Goal: Task Accomplishment & Management: Manage account settings

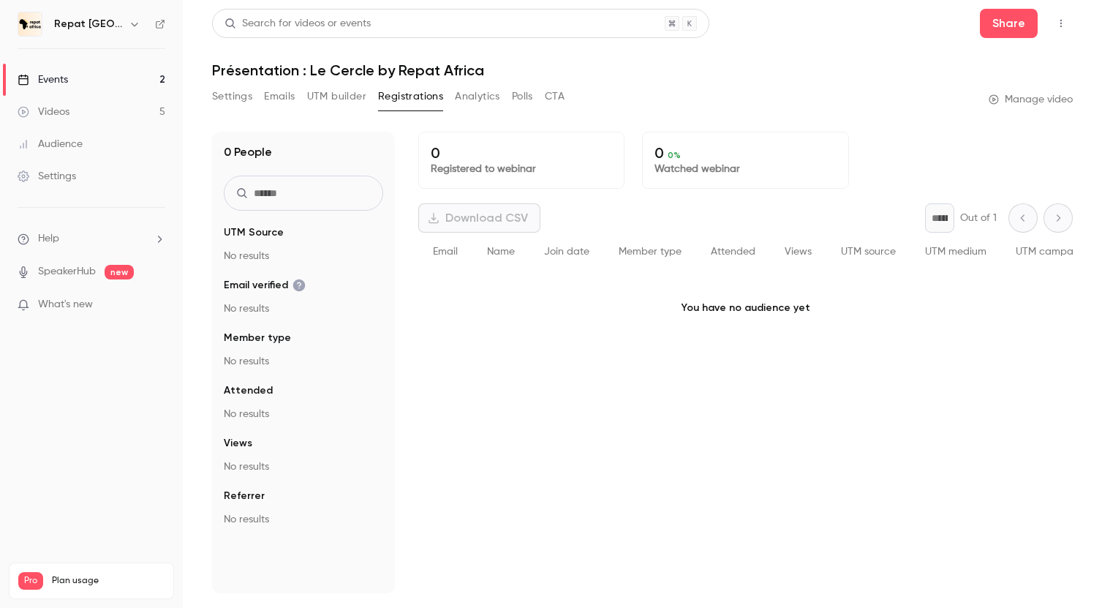
click at [132, 113] on link "Videos 5" at bounding box center [91, 112] width 183 height 32
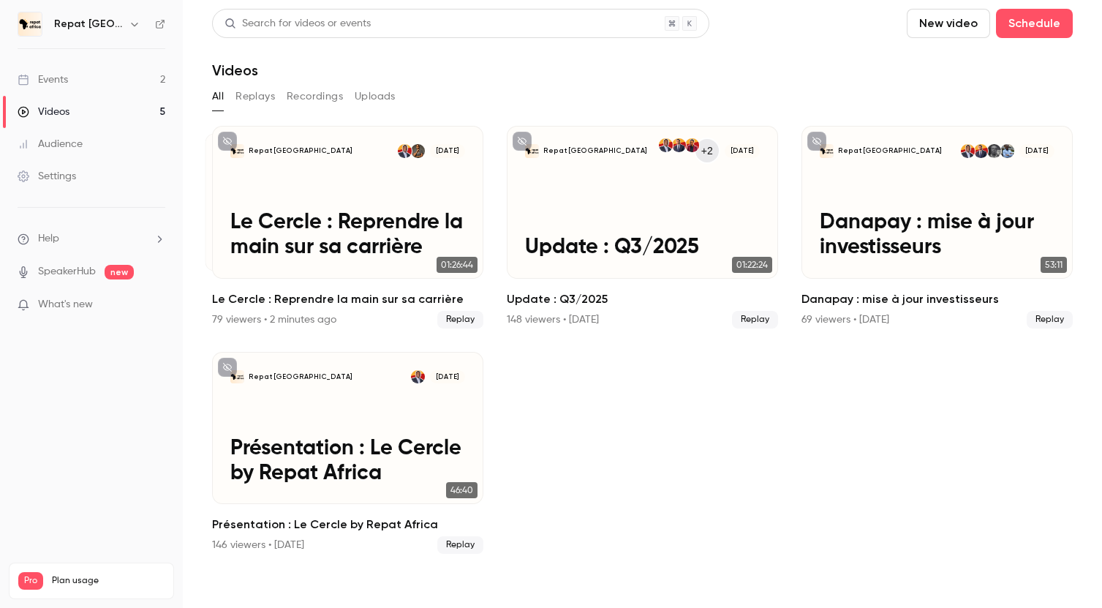
click at [106, 81] on link "Events 2" at bounding box center [91, 80] width 183 height 32
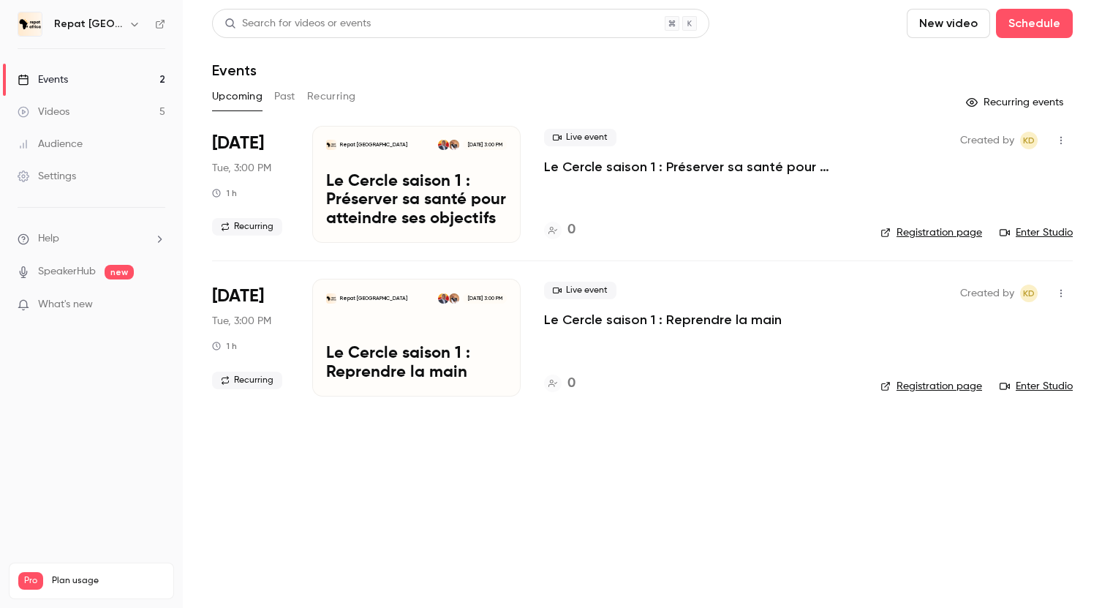
click at [106, 111] on link "Videos 5" at bounding box center [91, 112] width 183 height 32
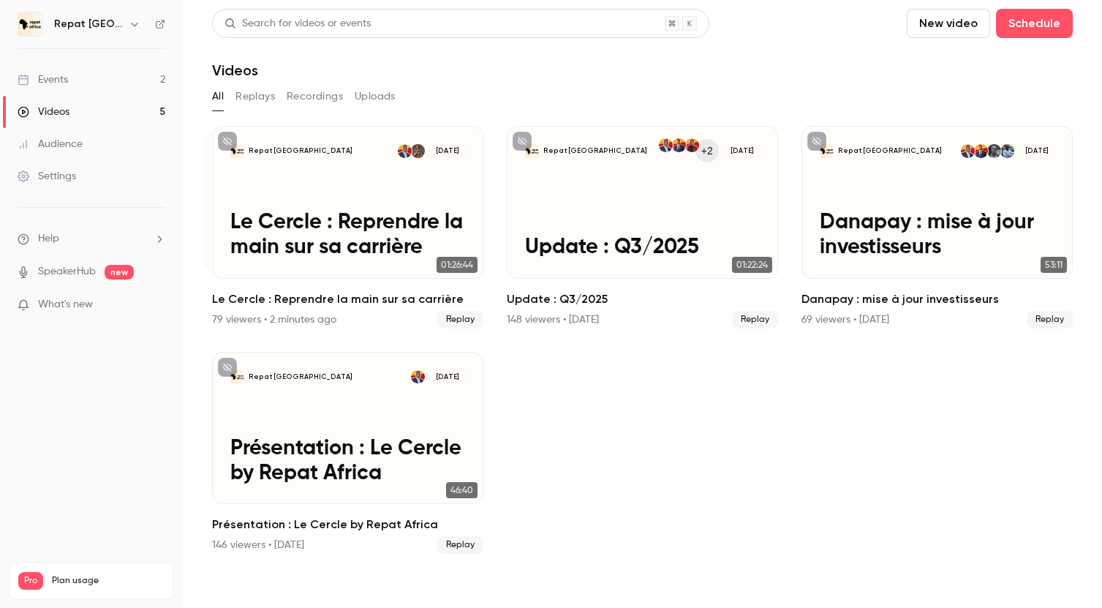
click at [254, 94] on button "Replays" at bounding box center [254, 96] width 39 height 23
click at [218, 97] on button "All" at bounding box center [218, 96] width 12 height 23
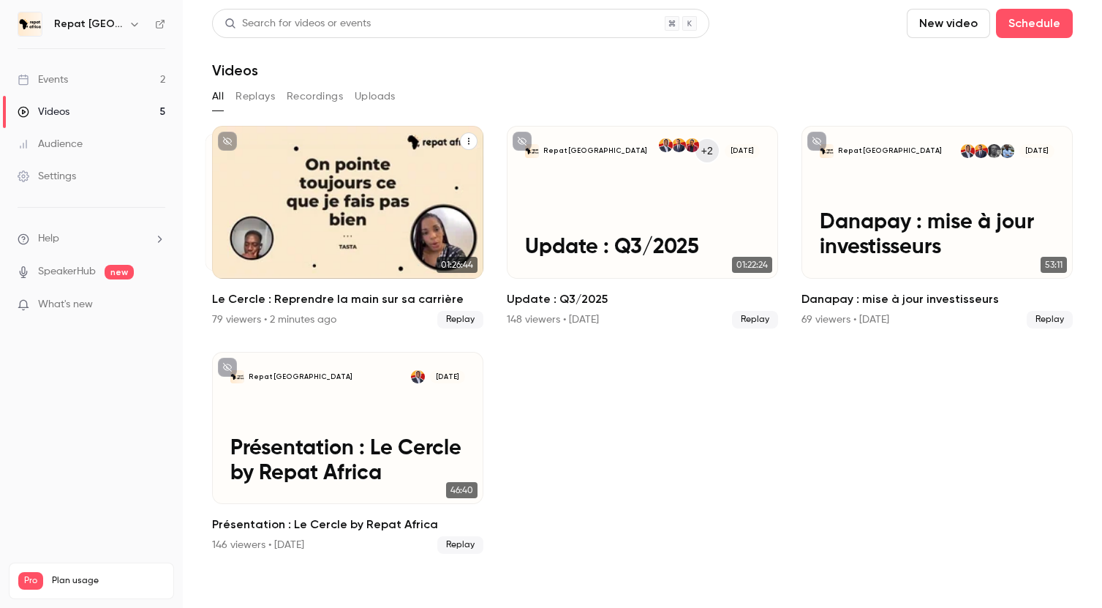
click at [310, 266] on div "Repat [GEOGRAPHIC_DATA] [DATE] Le Cercle : Reprendre la main sur sa carrière" at bounding box center [347, 202] width 271 height 153
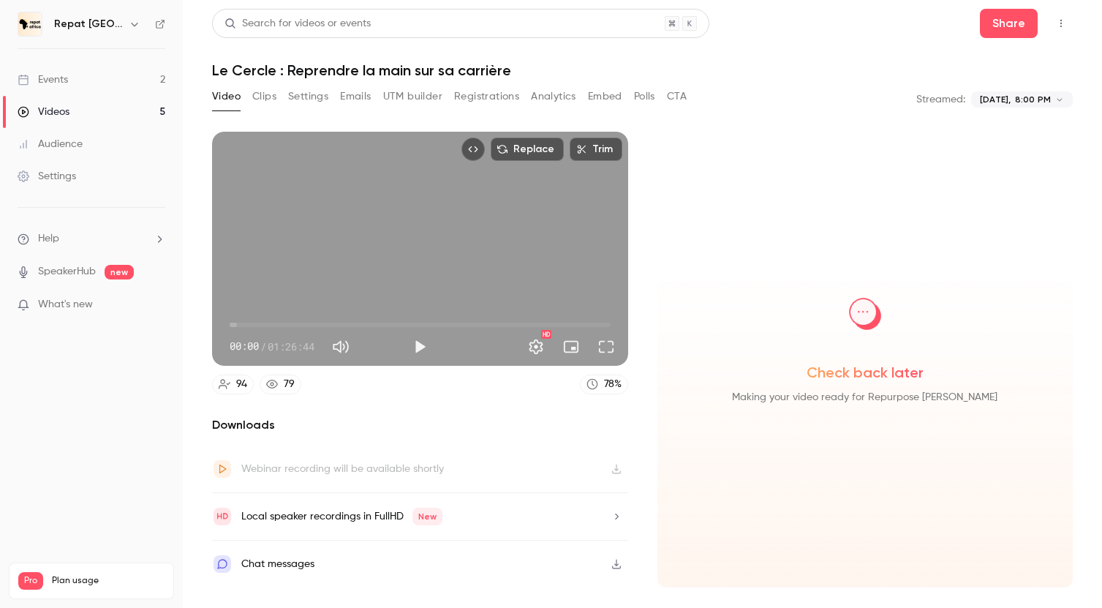
click at [63, 88] on link "Events 2" at bounding box center [91, 80] width 183 height 32
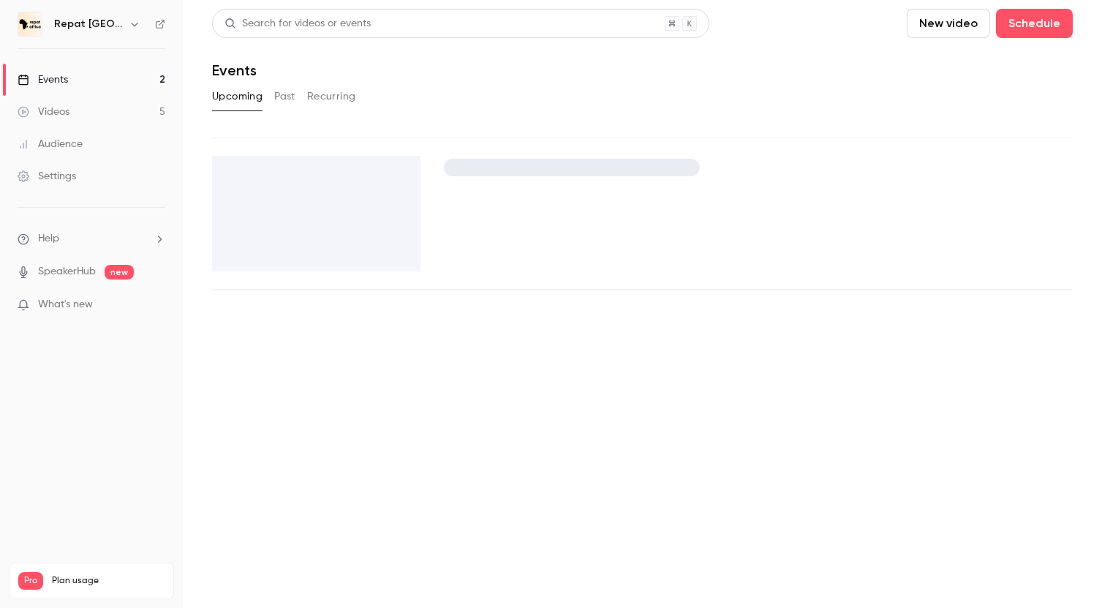
click at [63, 109] on div "Videos" at bounding box center [44, 112] width 52 height 15
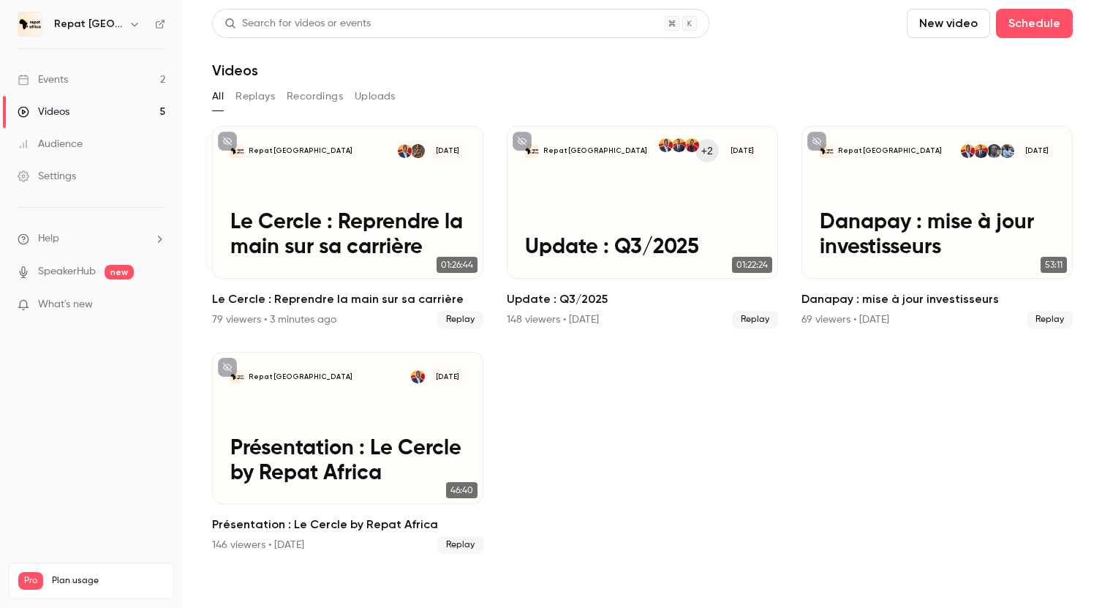
click at [116, 72] on link "Events 2" at bounding box center [91, 80] width 183 height 32
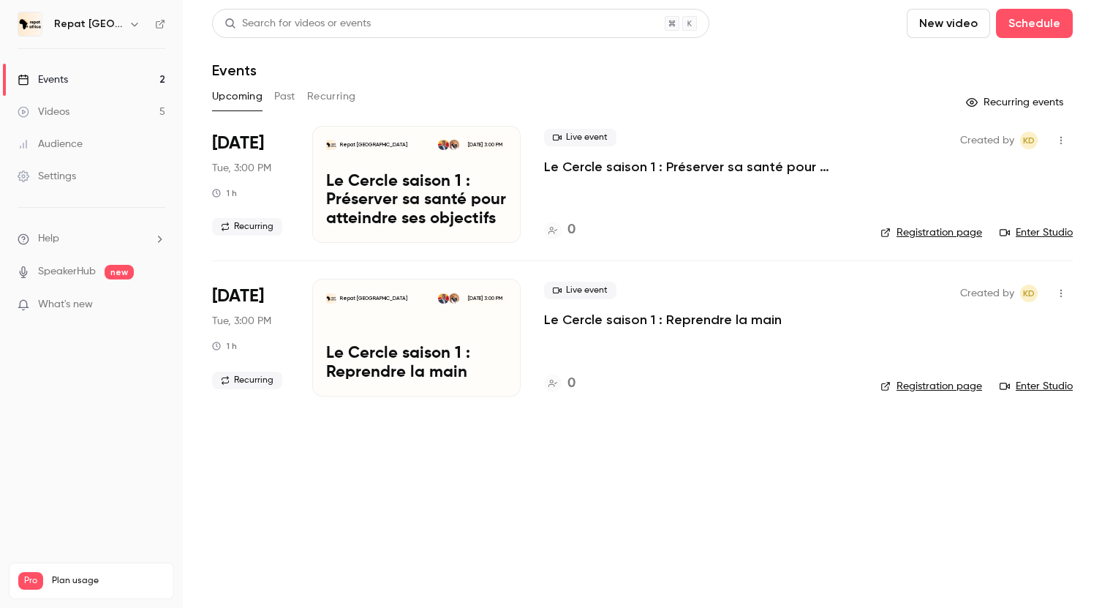
click at [1058, 134] on button "button" at bounding box center [1060, 140] width 23 height 23
click at [948, 334] on div at bounding box center [937, 330] width 23 height 12
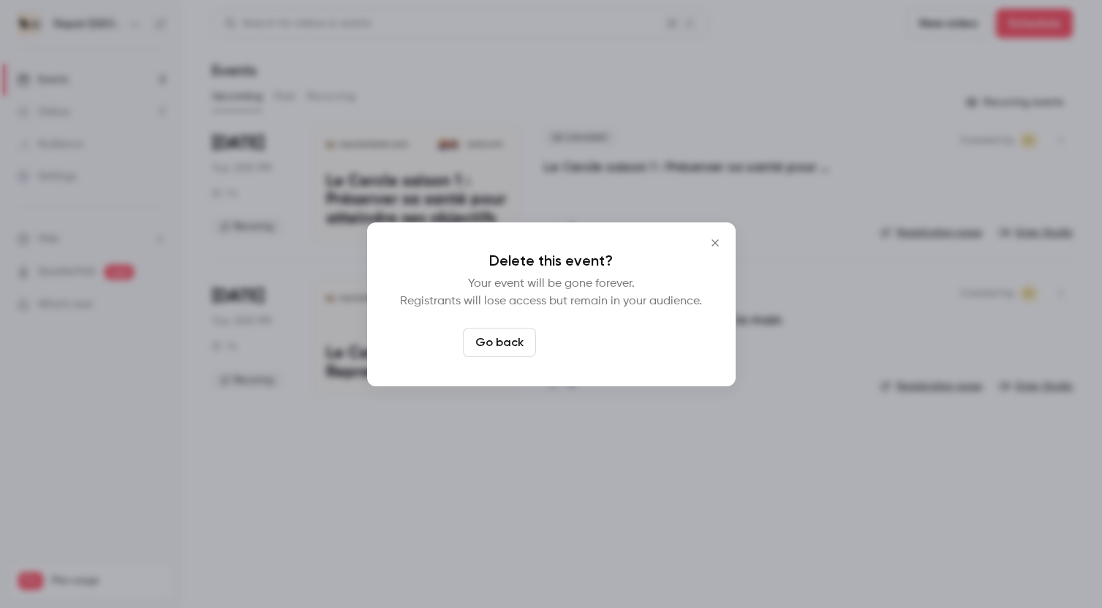
click at [613, 340] on button "Delete event" at bounding box center [591, 342] width 98 height 29
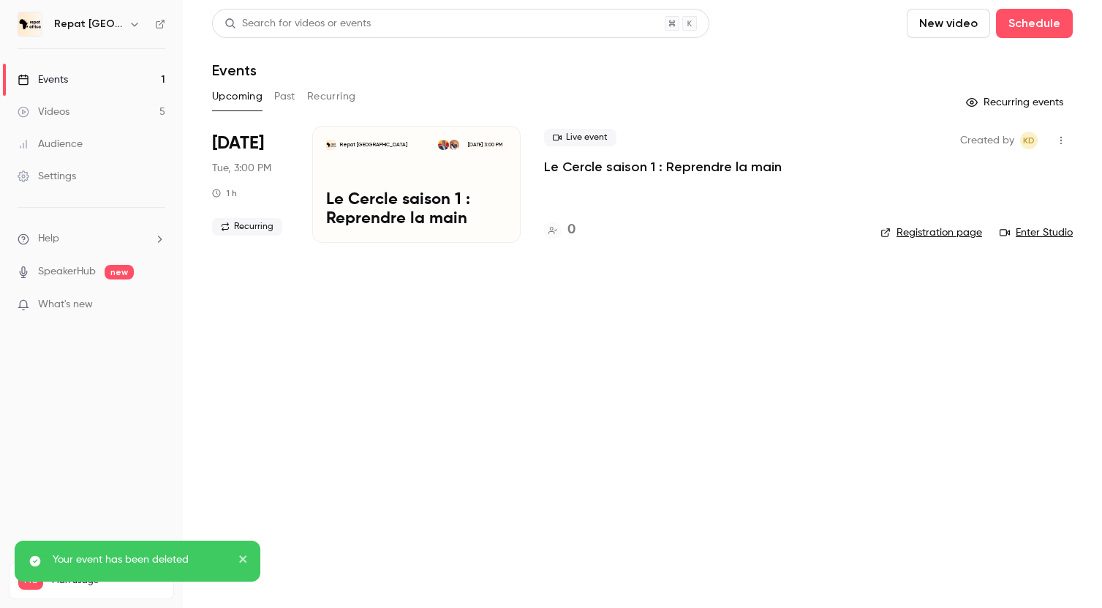
click at [1053, 137] on button "button" at bounding box center [1060, 140] width 23 height 23
click at [971, 338] on li "Delete" at bounding box center [993, 330] width 158 height 38
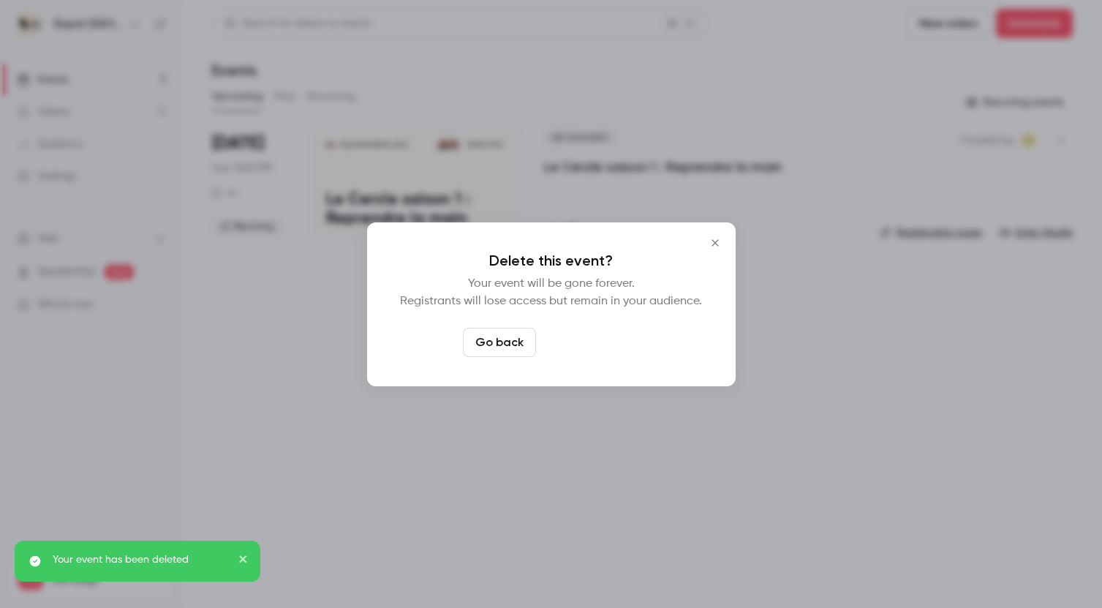
click at [617, 329] on button "Delete event" at bounding box center [591, 342] width 98 height 29
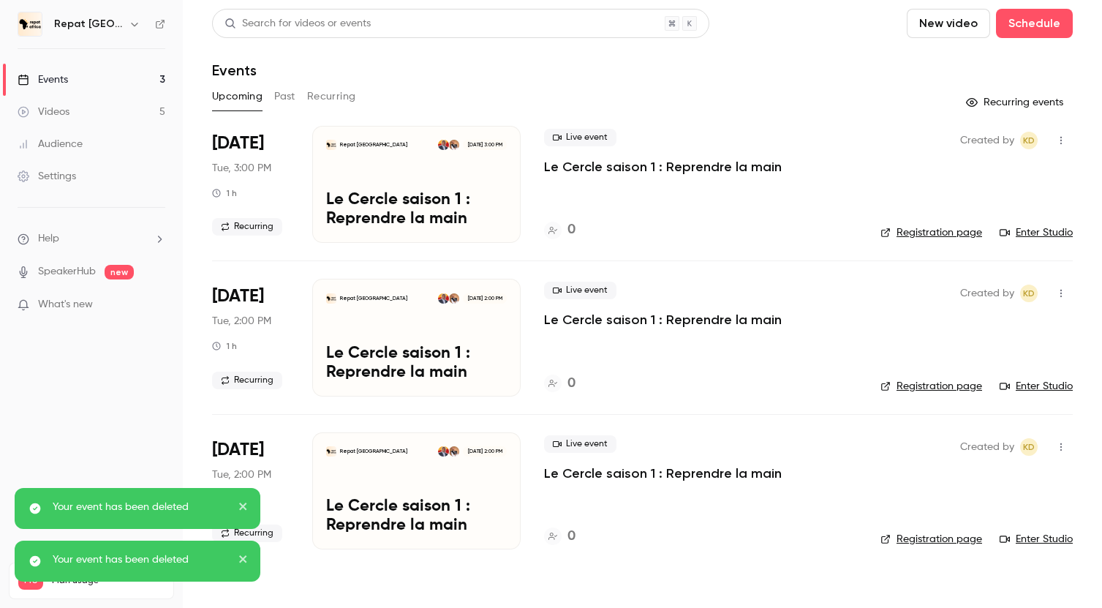
click at [129, 105] on link "Videos 5" at bounding box center [91, 112] width 183 height 32
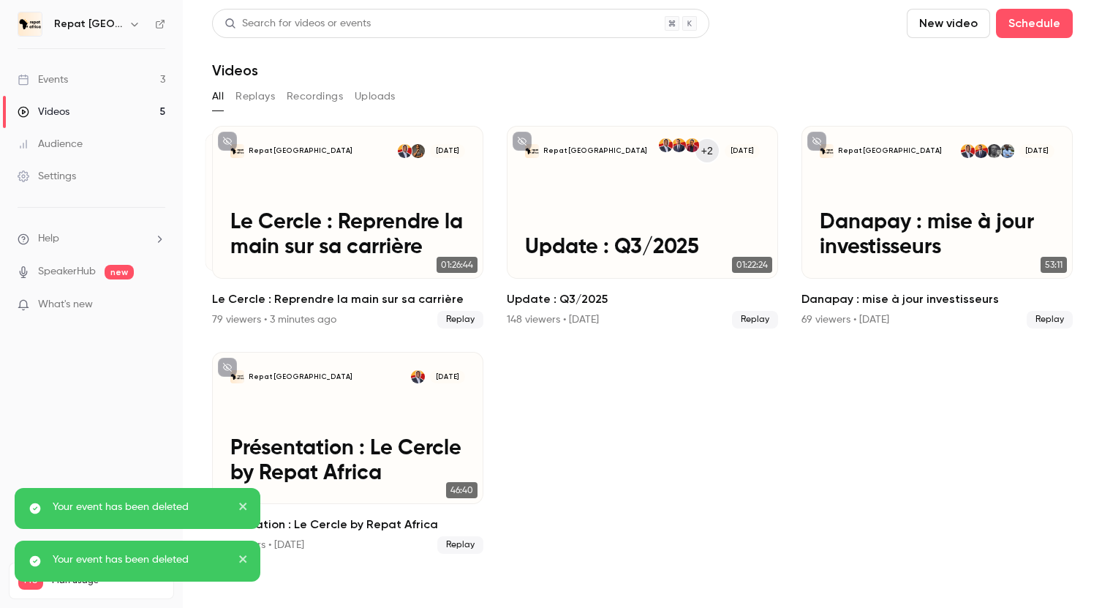
click at [116, 80] on link "Events 3" at bounding box center [91, 80] width 183 height 32
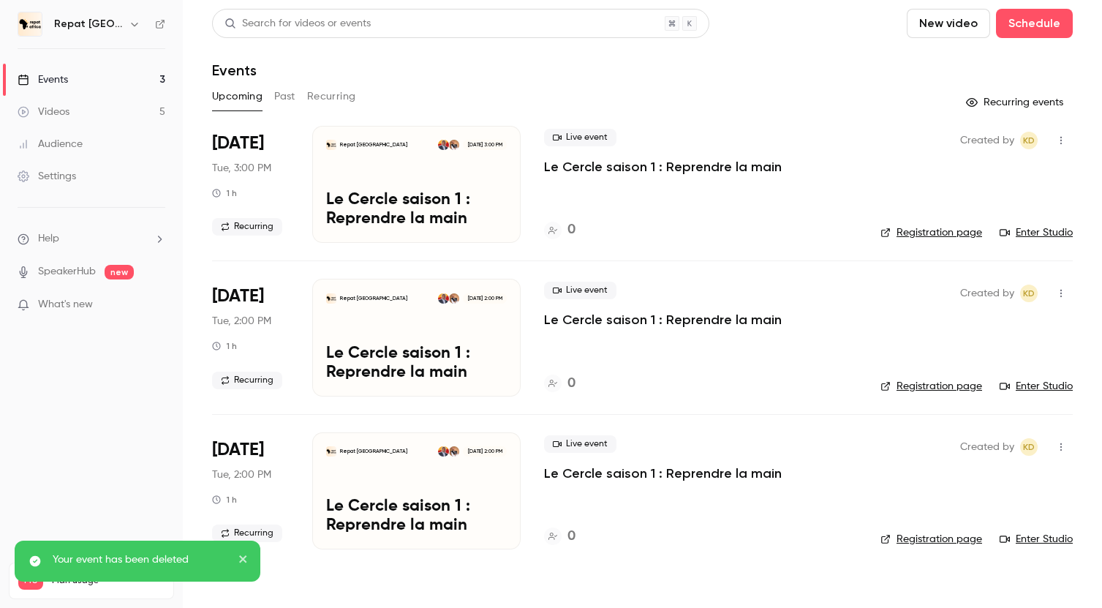
click at [1061, 140] on icon "button" at bounding box center [1060, 141] width 1 height 8
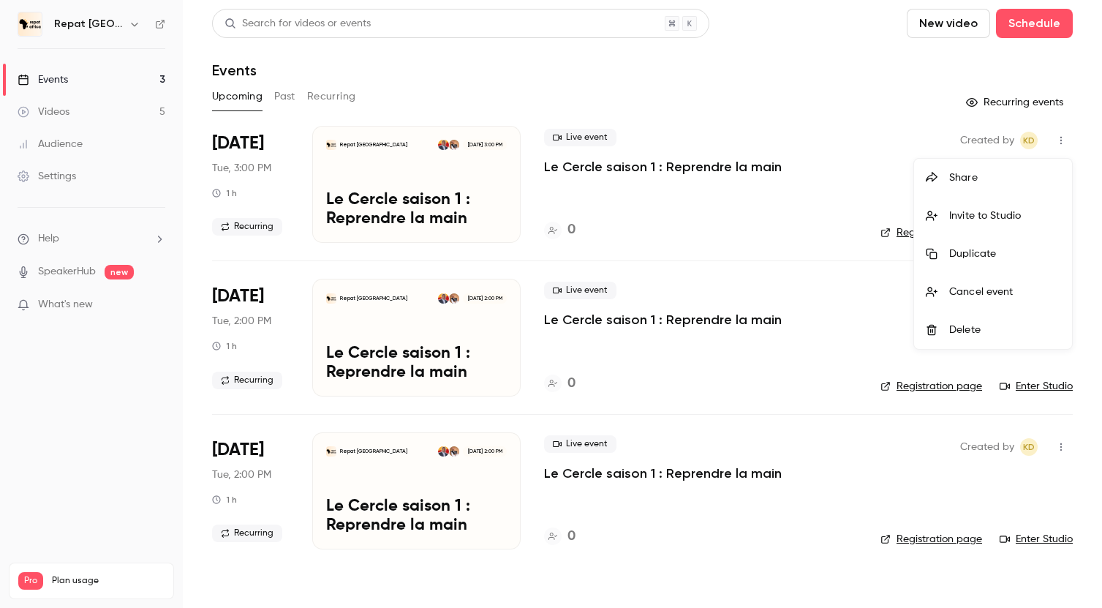
click at [961, 323] on div "Delete" at bounding box center [1004, 329] width 111 height 15
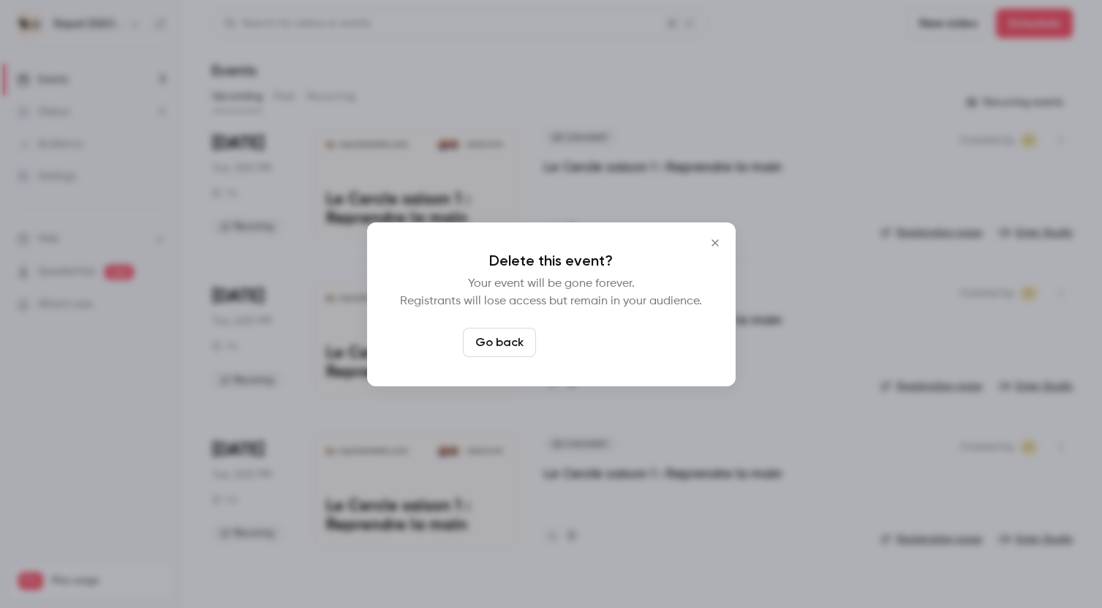
click at [608, 349] on button "Delete event" at bounding box center [591, 342] width 98 height 29
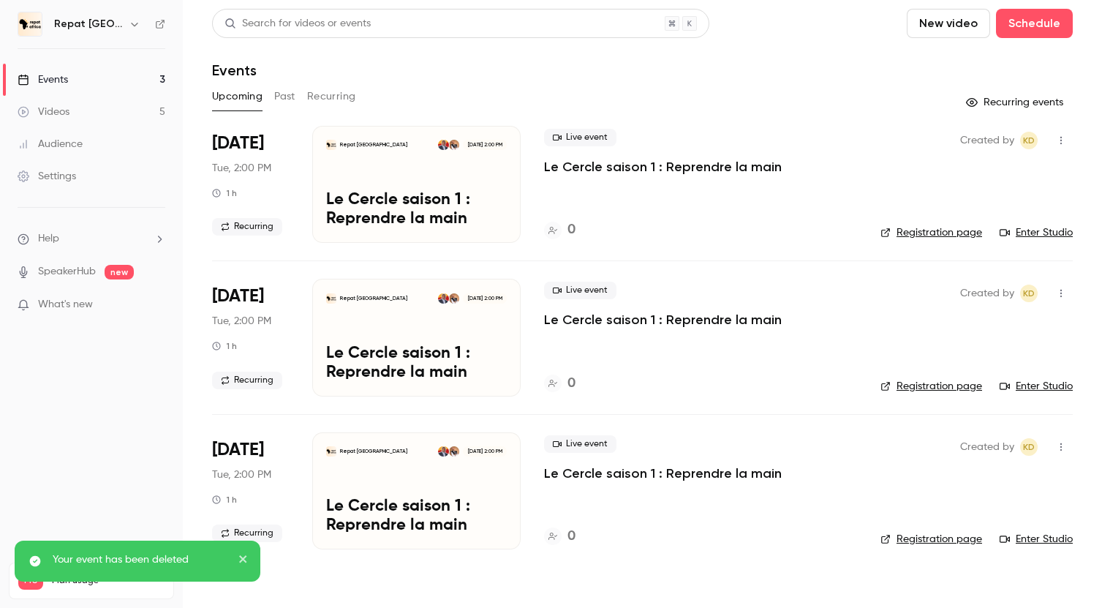
click at [1062, 139] on icon "button" at bounding box center [1061, 140] width 12 height 10
click at [960, 336] on div "Delete" at bounding box center [1004, 329] width 111 height 15
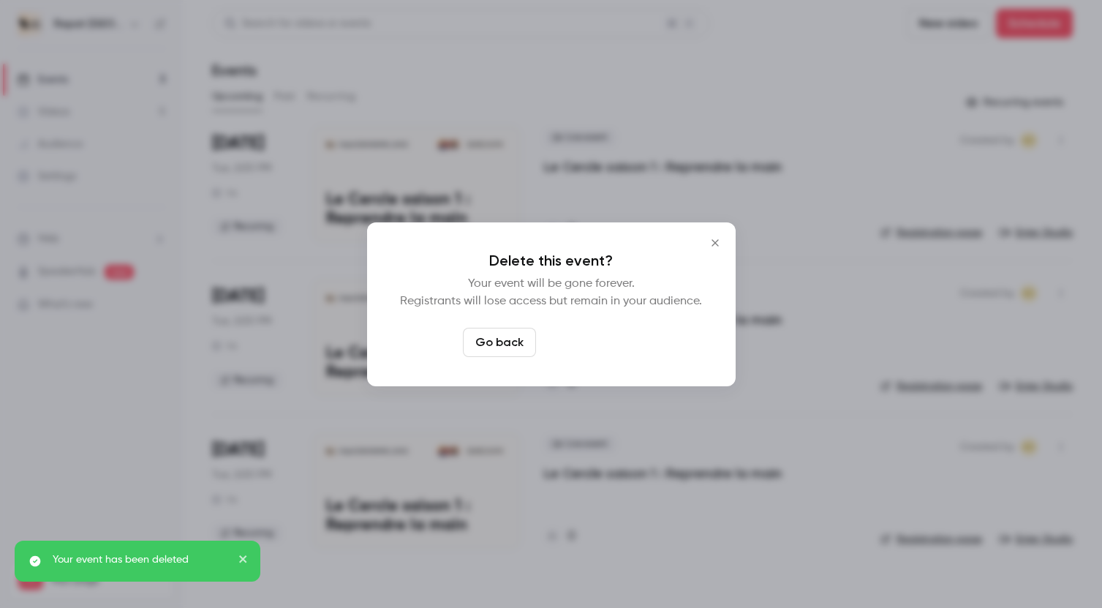
click at [621, 339] on button "Delete event" at bounding box center [591, 342] width 98 height 29
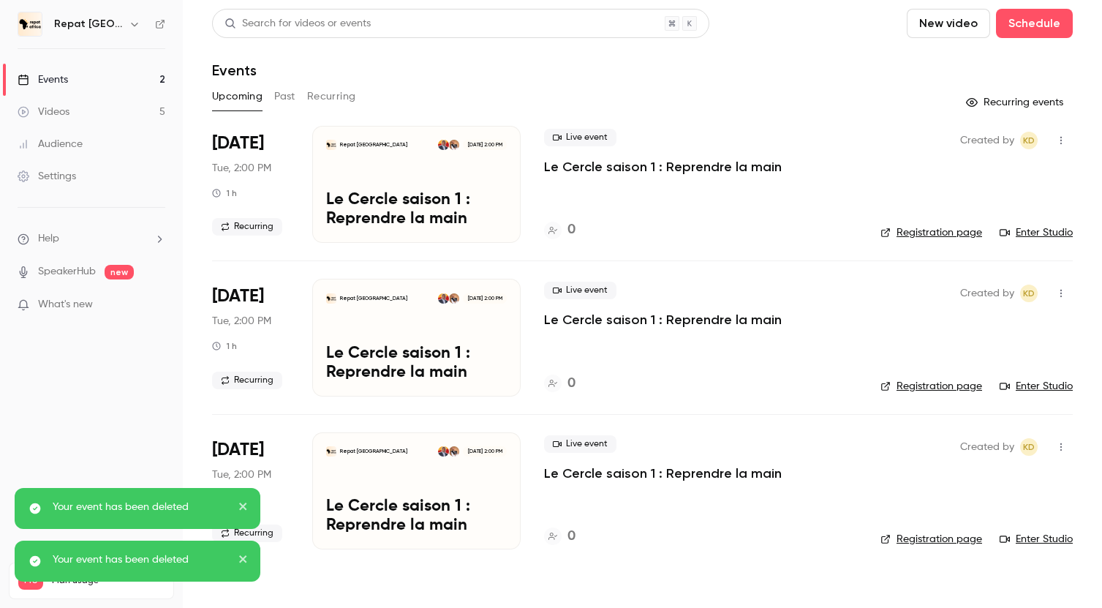
click at [1064, 141] on icon "button" at bounding box center [1061, 140] width 12 height 10
click at [956, 323] on div "Delete" at bounding box center [1004, 329] width 111 height 15
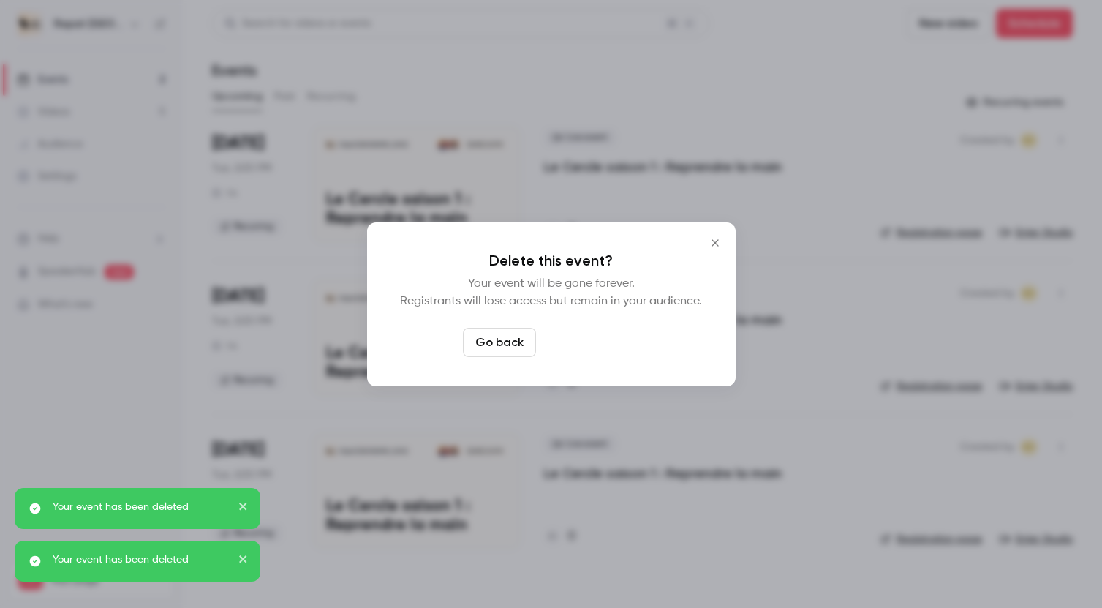
click at [584, 349] on button "Delete event" at bounding box center [591, 342] width 98 height 29
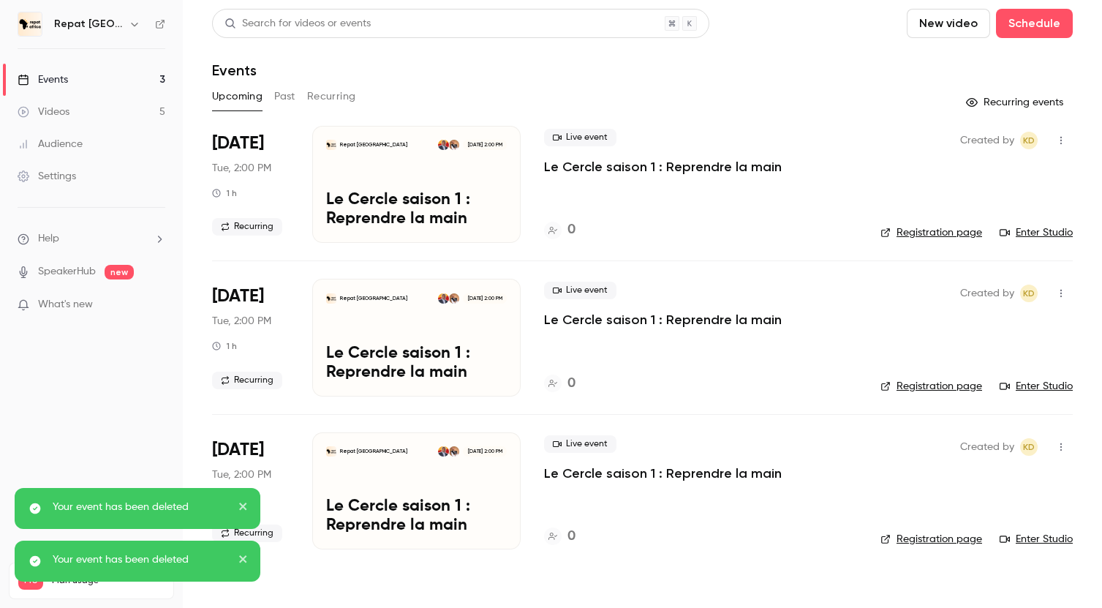
click at [1063, 136] on icon "button" at bounding box center [1061, 140] width 12 height 10
click at [964, 328] on div "Delete" at bounding box center [1004, 329] width 111 height 15
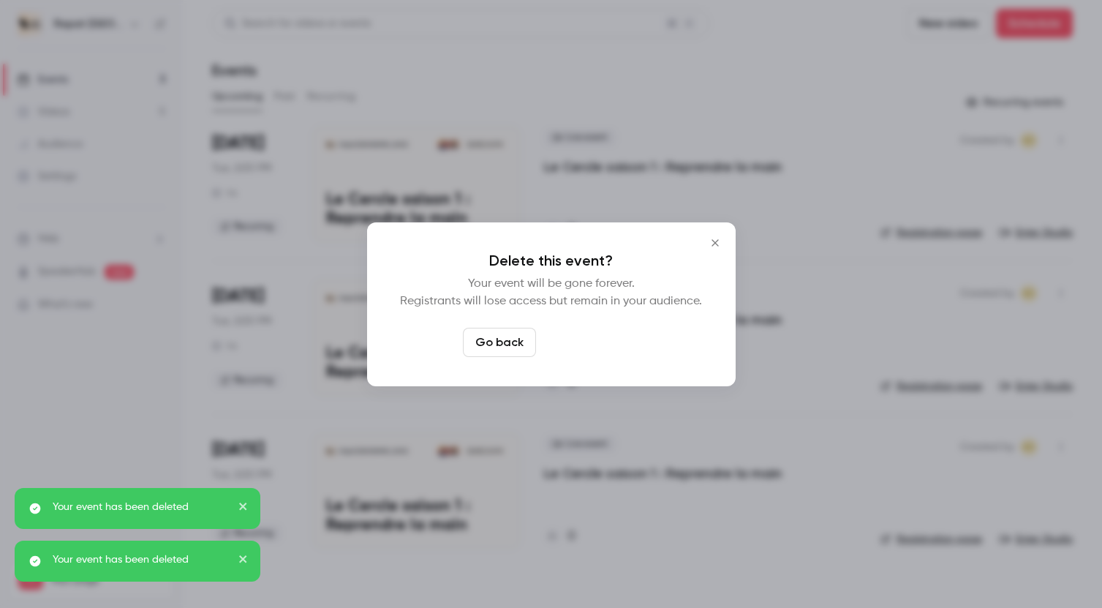
click at [596, 338] on button "Delete event" at bounding box center [591, 342] width 98 height 29
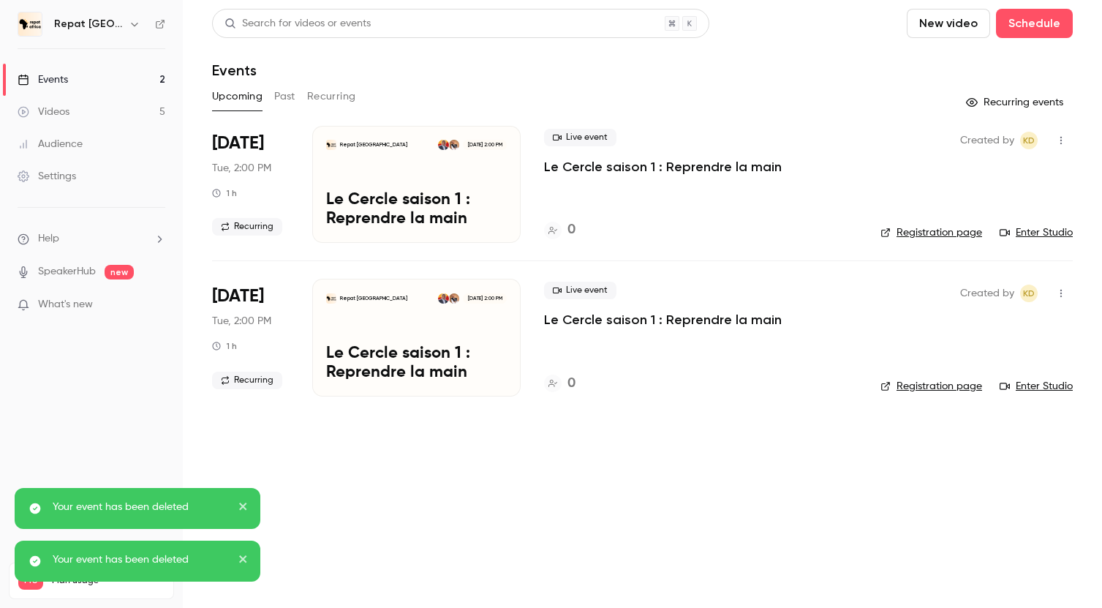
click at [1055, 135] on icon "button" at bounding box center [1061, 140] width 12 height 10
click at [940, 326] on div at bounding box center [937, 330] width 23 height 12
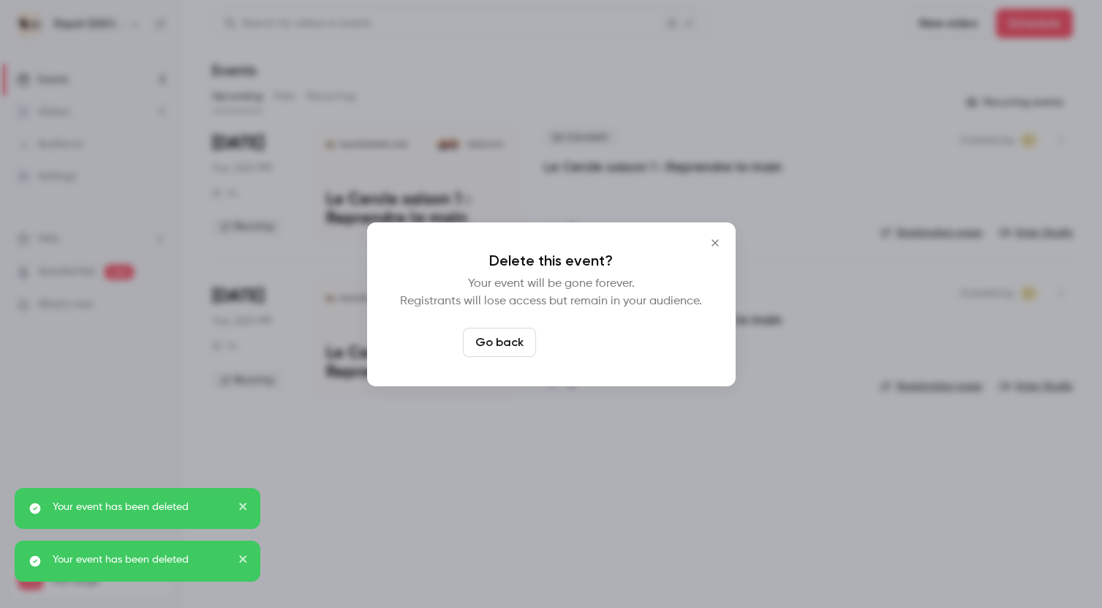
click at [628, 338] on button "Delete event" at bounding box center [591, 342] width 98 height 29
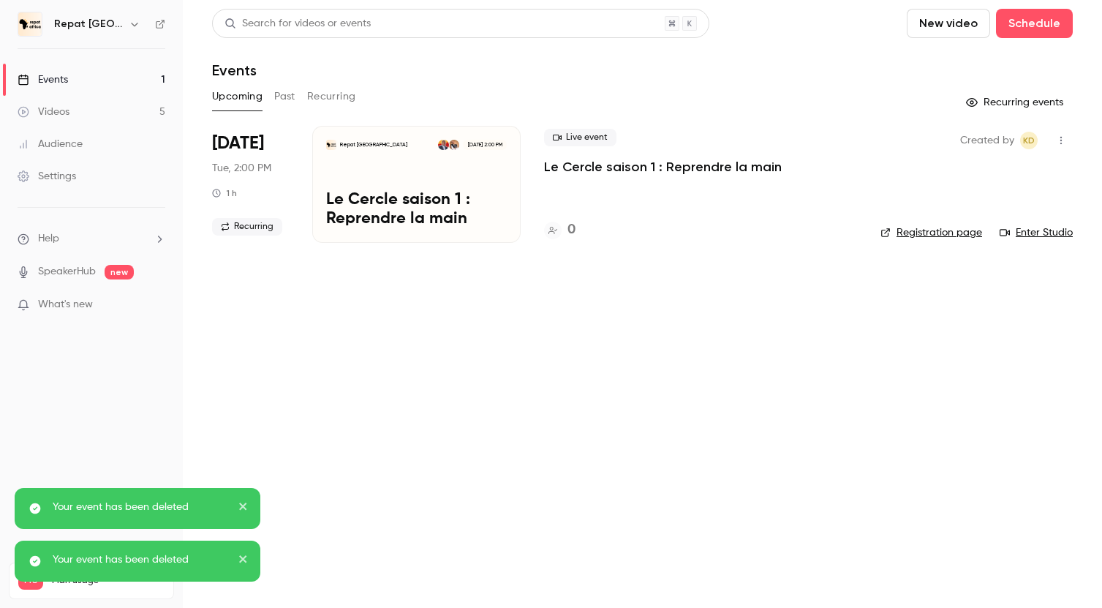
click at [1061, 137] on icon "button" at bounding box center [1060, 141] width 1 height 8
click at [946, 333] on div at bounding box center [937, 330] width 23 height 12
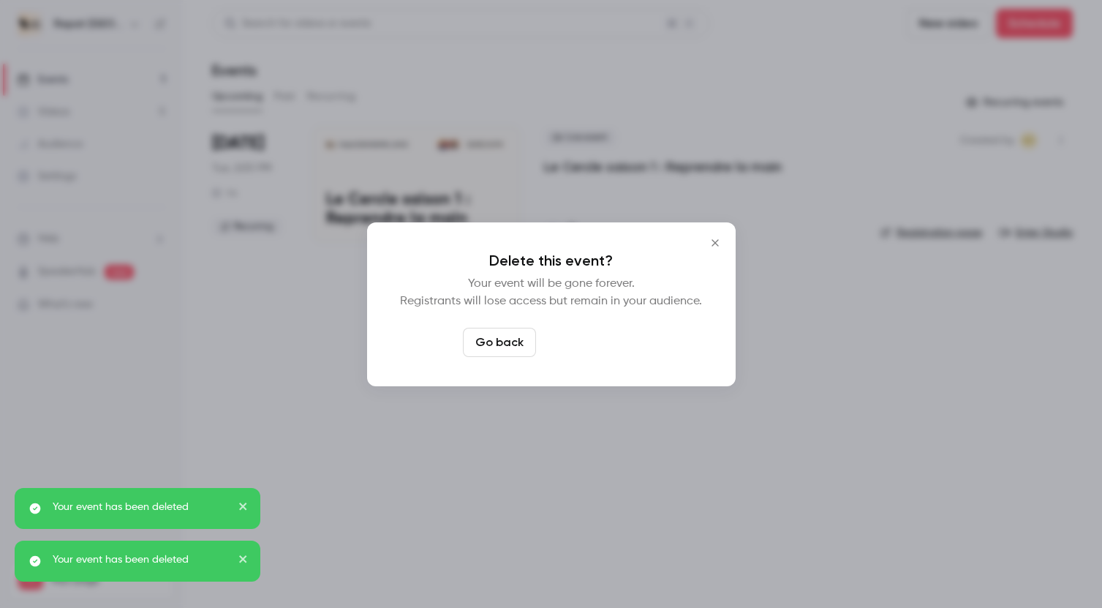
click at [621, 337] on button "Delete event" at bounding box center [591, 342] width 98 height 29
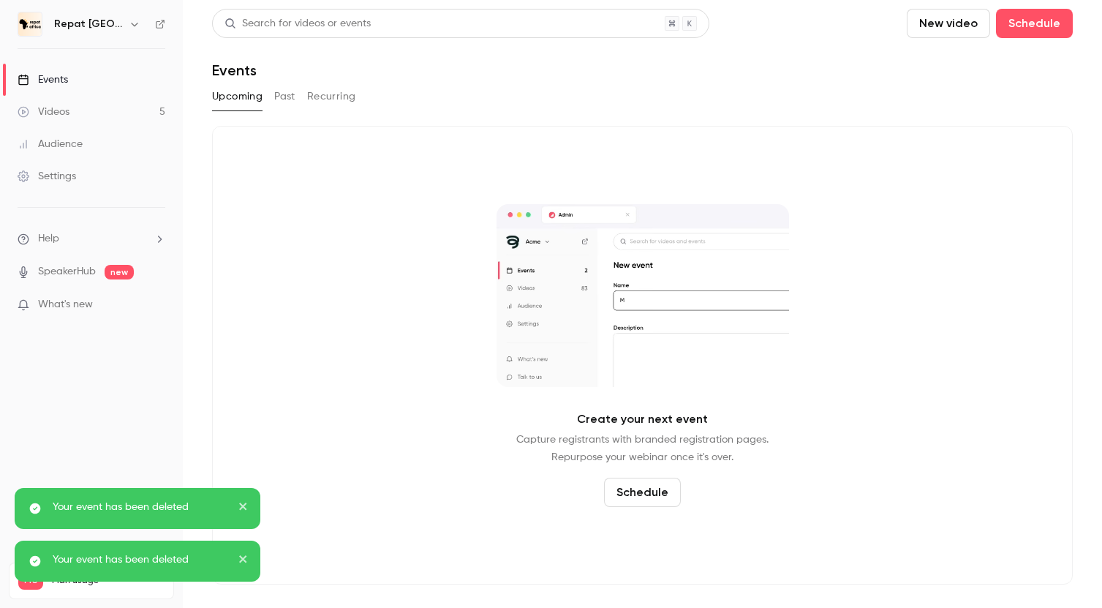
click at [78, 84] on link "Events" at bounding box center [91, 80] width 183 height 32
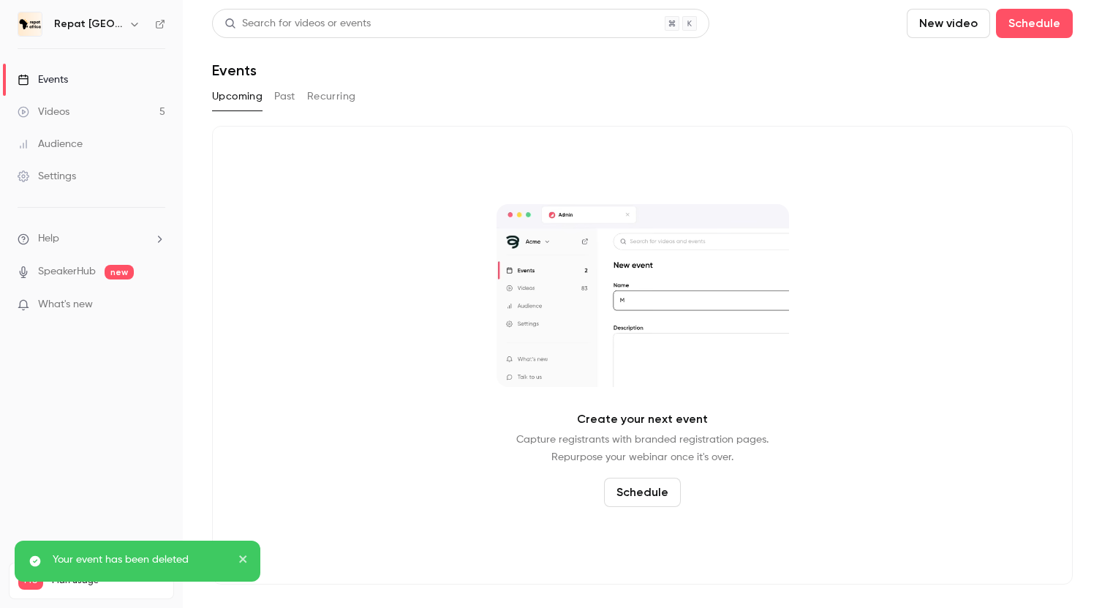
click at [76, 118] on link "Videos 5" at bounding box center [91, 112] width 183 height 32
